Goal: Task Accomplishment & Management: Complete application form

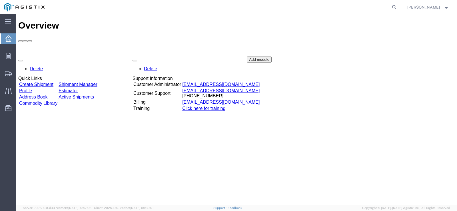
click at [53, 82] on link "Create Shipment" at bounding box center [36, 84] width 34 height 5
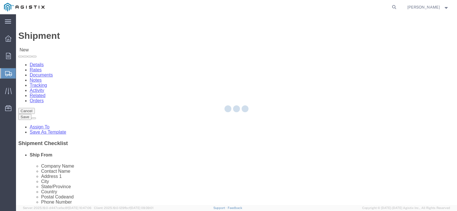
select select
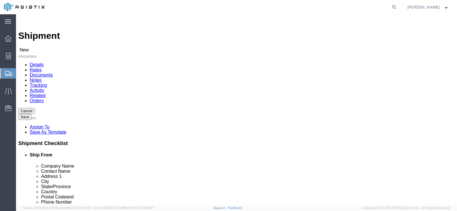
click select "Select MRC Global ([PERSON_NAME] Corp) PG&E"
select select "9596"
click select "Select MRC Global ([PERSON_NAME] Corp) PG&E"
select select "PURCHORD"
select select
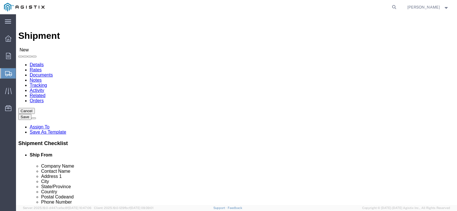
select select
select select "23082"
click select "Select All Others [GEOGRAPHIC_DATA] [GEOGRAPHIC_DATA] [GEOGRAPHIC_DATA] [GEOGRA…"
click input "text"
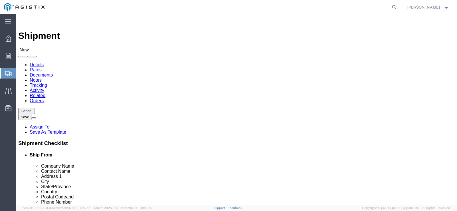
type input "c"
type input "CNC FLOW CONTROL"
click input "text"
type input "[PERSON_NAME]"
click input "text"
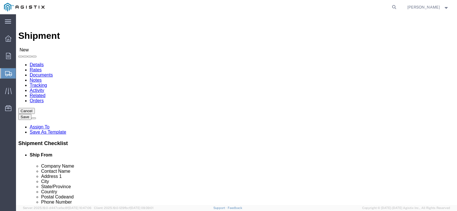
paste input "[STREET_ADDRESS]"
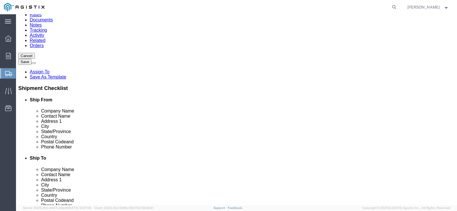
scroll to position [67, 0]
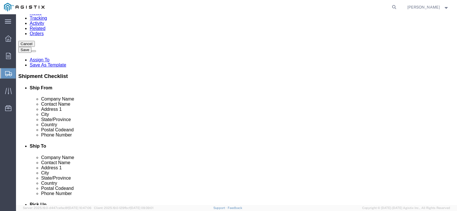
type input "[STREET_ADDRESS]"
click input "text"
type input "J"
type input "[GEOGRAPHIC_DATA]"
type input "[US_STATE]"
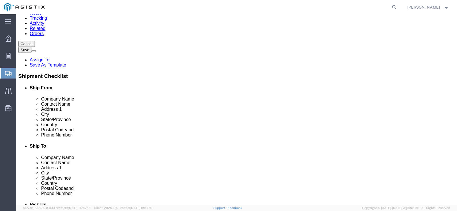
click input "text"
type input "77041"
click input "text"
type input "[PHONE_NUMBER]"
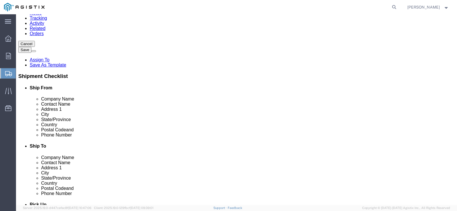
click input "text"
paste input "[PERSON_NAME][EMAIL_ADDRESS][PERSON_NAME][DOMAIN_NAME]"
type input "[PERSON_NAME][EMAIL_ADDRESS][PERSON_NAME][DOMAIN_NAME]"
checkbox input "true"
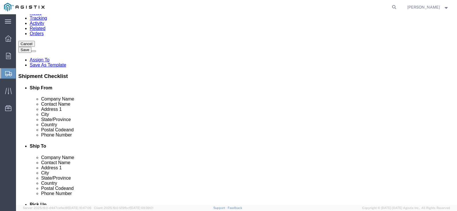
click input "text"
type input "MROIS C/O PACIFIC GAS & ELECTRIC"
type input "[PERSON_NAME]"
type input "[STREET_ADDRESS][PERSON_NAME]"
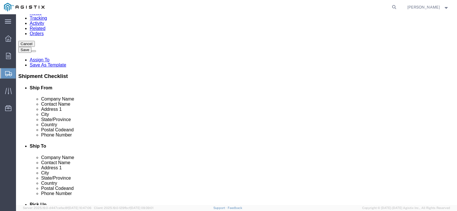
type input "STOCKTON"
type input "CA"
click input "Postal Code"
type input "95203"
click input "text"
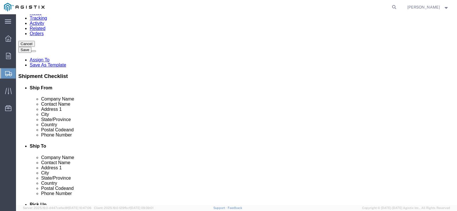
scroll to position [67, 0]
click input "text"
type input "[PHONE_NUMBER]"
click input "text"
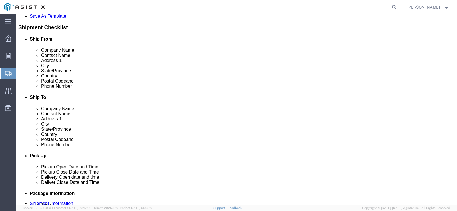
scroll to position [117, 0]
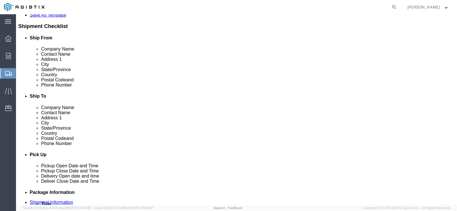
type input "[EMAIL_ADDRESS][DOMAIN_NAME]"
click label
click input "checkbox"
click label
click input "checkbox"
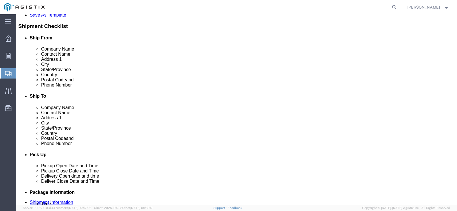
checkbox input "true"
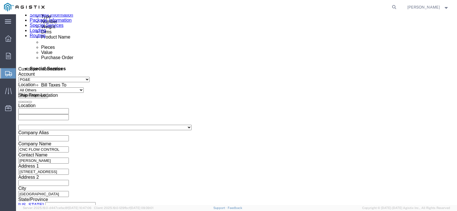
scroll to position [318, 0]
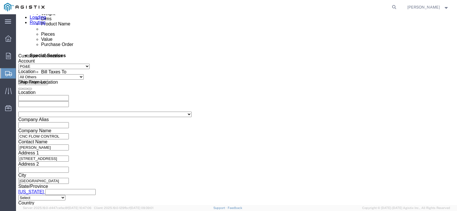
click div "[DATE] 2:00 PM"
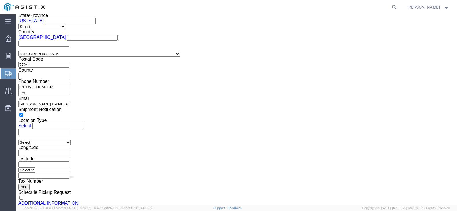
type input "5:00 PM"
click button "Apply"
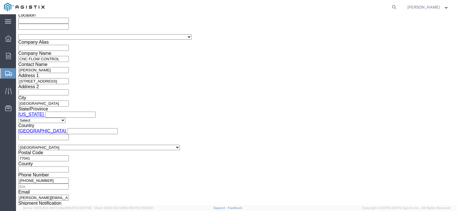
scroll to position [390, 0]
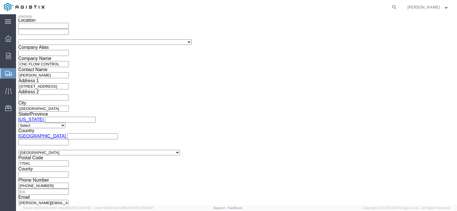
click div
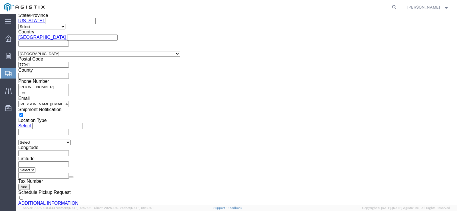
click input "6:00 PM"
type input "6:30 AM"
click button "Apply"
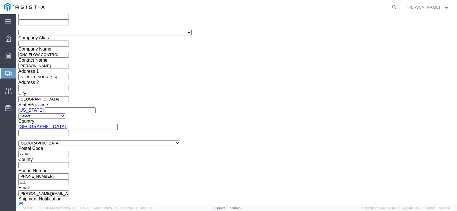
scroll to position [385, 0]
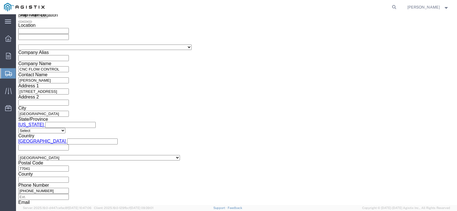
click div
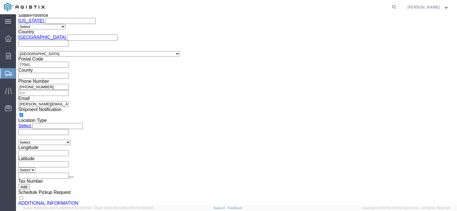
type input "2:30 PM"
click button "Apply"
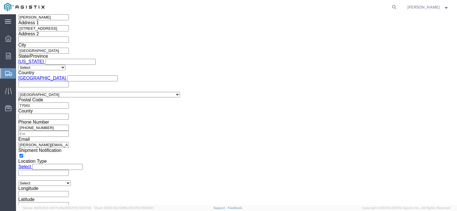
click input "text"
type input "3501420932"
click select "Select Account Type Activity ID Airline Appointment Number ASN Batch Request # …"
select select "PURCHORD"
click select "Select Account Type Activity ID Airline Appointment Number ASN Batch Request # …"
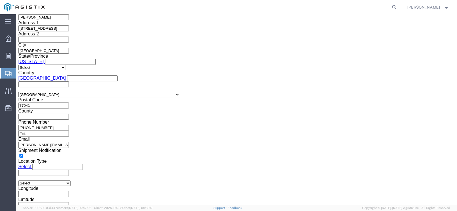
click input "text"
type input "u"
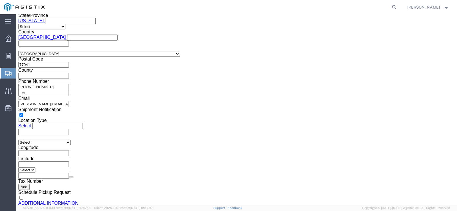
type input "US1028578PO"
click button "Continue"
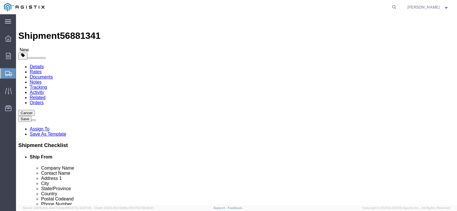
click select "Select Bulk Bundle(s) Cardboard Box(es) Carton(s) Crate(s) Drum(s) (Fiberboard)…"
select select "PSNS"
click select "Select Bulk Bundle(s) Cardboard Box(es) Carton(s) Crate(s) Drum(s) (Fiberboard)…"
click input "text"
type input "24"
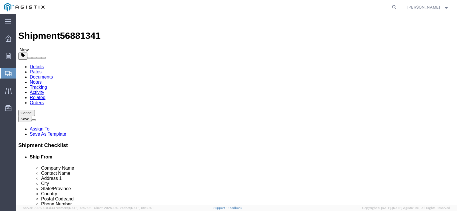
type input "20"
type input "9"
click input "0.00"
drag, startPoint x: 75, startPoint y: 147, endPoint x: 61, endPoint y: 146, distance: 14.6
click div "0.00 Select kgs lbs"
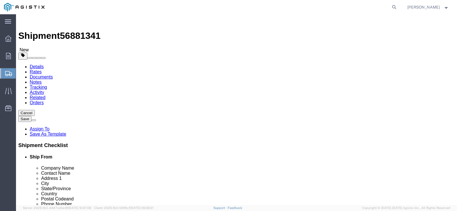
type input "360"
click link "Add Content"
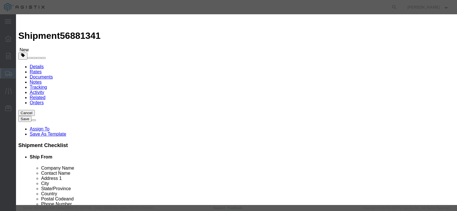
click input "text"
paste input "UNION HAMMER UNION 3" CARBON STEEL FIGURE 206 2000# [DEMOGRAPHIC_DATA] AND [DEM…"
type input "UNION HAMMER UNION 3" CARBON STEEL FIGURE 206 2000# [DEMOGRAPHIC_DATA] AND [DEM…"
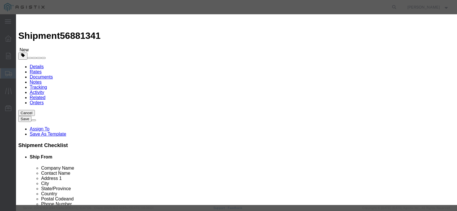
click input "0"
type input "23"
click input "text"
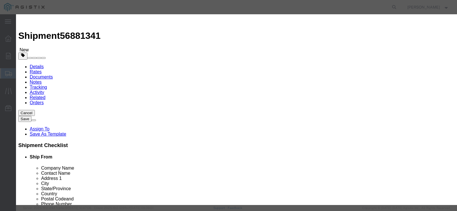
type input "1066.97"
click select "Select 50 55 60 65 70 85 92.5 100 125 175 250 300 400"
select select "50"
click select "Select 50 55 60 65 70 85 92.5 100 125 175 250 300 400"
click textarea
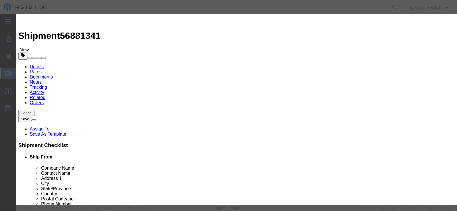
click textarea
click textarea "m025956"
type textarea "M025956"
click button "Save & Close"
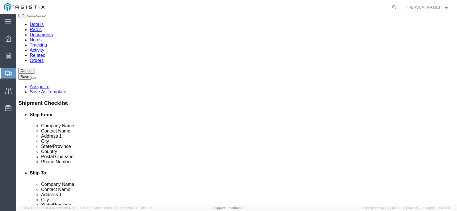
scroll to position [24, 0]
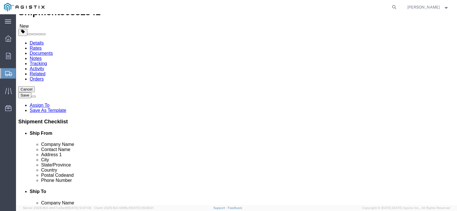
click link "Details"
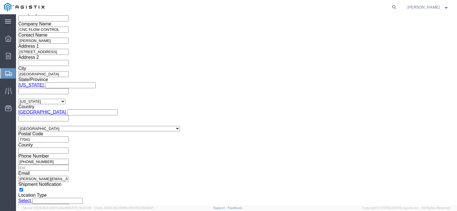
scroll to position [459, 0]
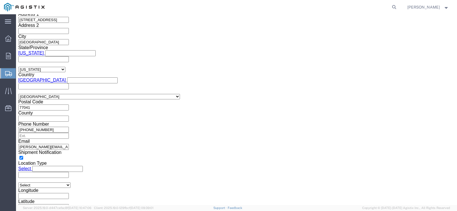
click button "Continue"
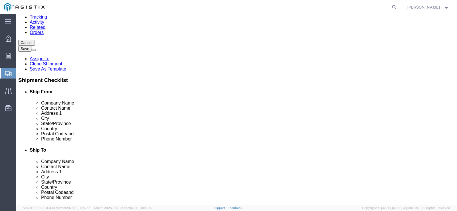
scroll to position [79, 0]
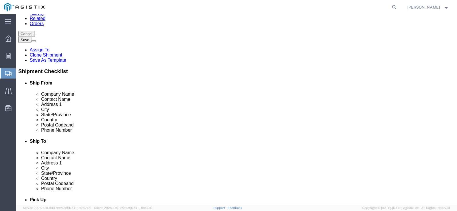
click button "Continue"
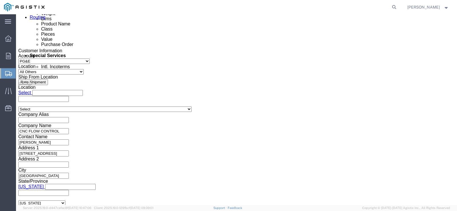
scroll to position [311, 0]
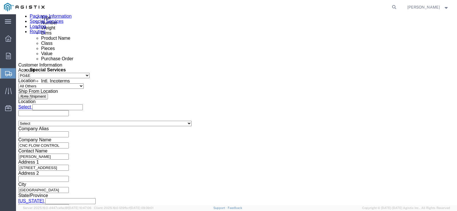
click input "text"
type input "P"
type input "p"
type input "[DOMAIN_NAME][EMAIL_ADDRESS][DOMAIN_NAME]"
click label "Include shipping documents"
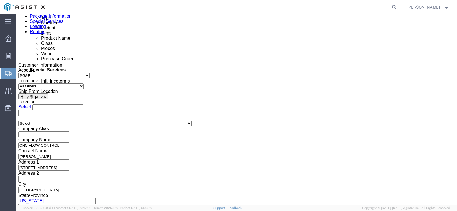
click input "Include shipping documents"
checkbox input "true"
click label "BOL"
click input "BOL"
checkbox input "true"
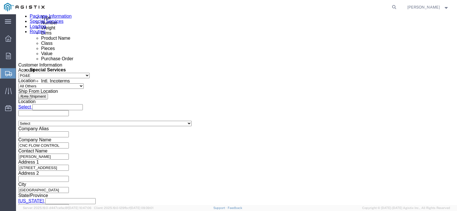
click input "Packing List"
checkbox input "true"
click input "Shipping Label"
checkbox input "true"
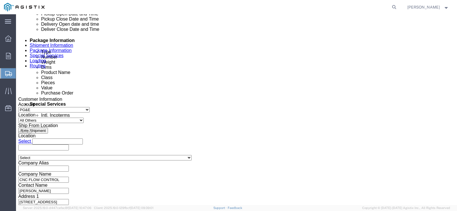
scroll to position [272, 0]
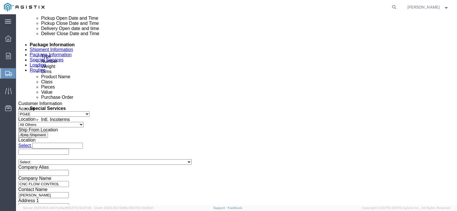
click button "Rate Shipment"
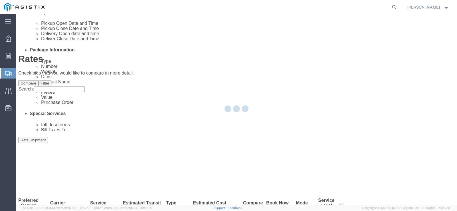
scroll to position [0, 0]
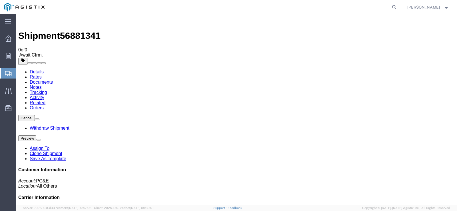
click at [447, 8] on strong "button" at bounding box center [446, 7] width 5 height 2
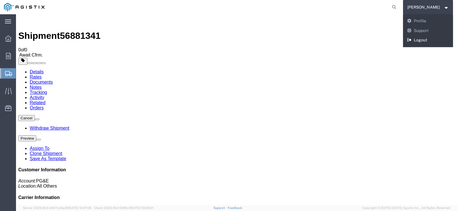
click at [426, 37] on link "Logout" at bounding box center [428, 40] width 50 height 10
